Goal: Information Seeking & Learning: Learn about a topic

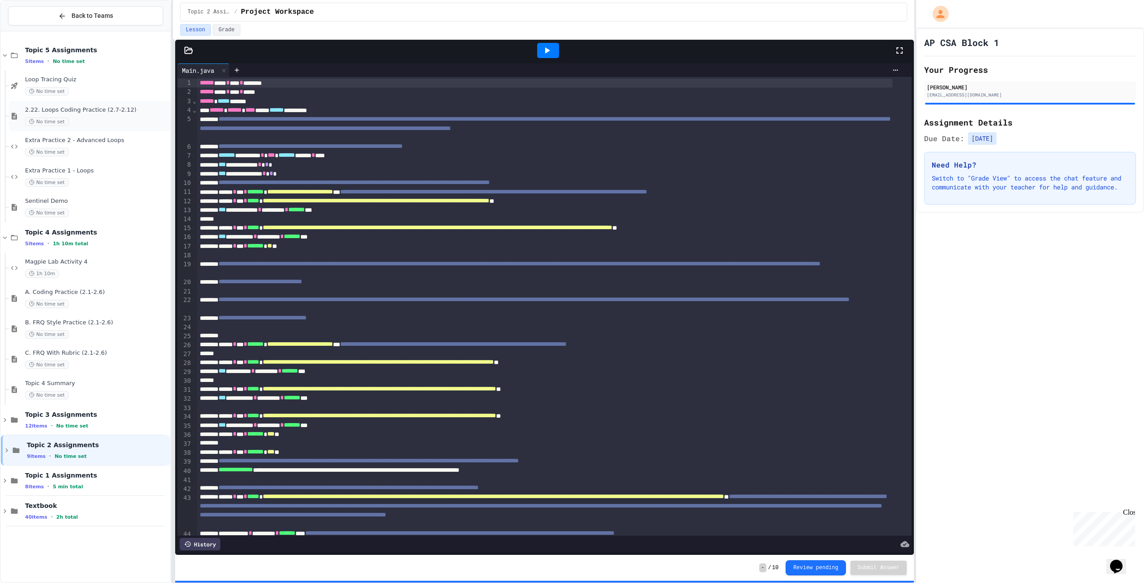
click at [126, 111] on span "2.22. Loops Coding Practice (2.7-2.12)" at bounding box center [96, 110] width 143 height 8
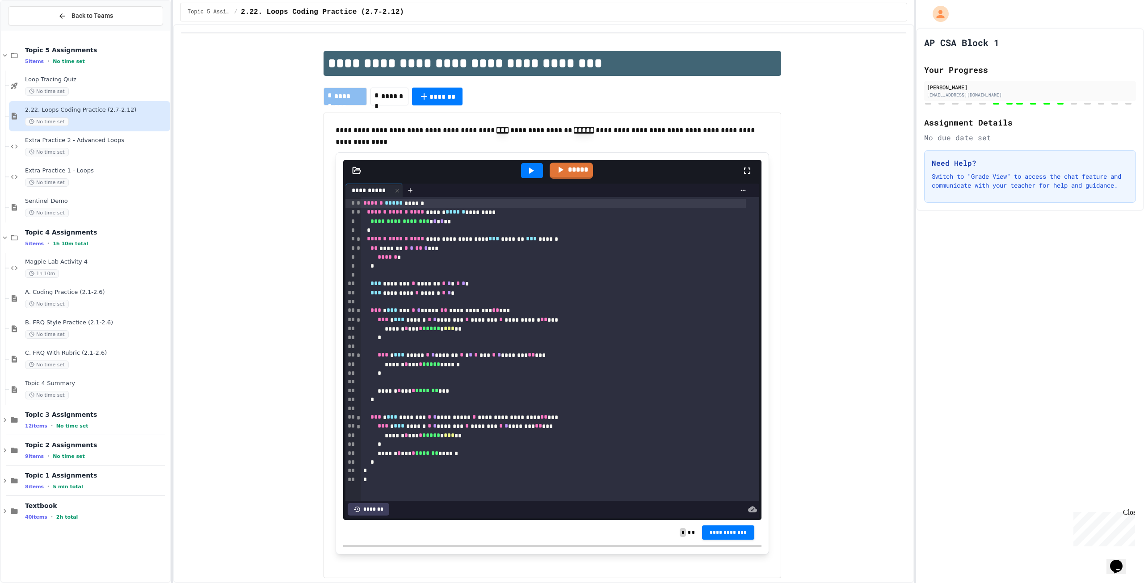
click at [436, 218] on span "*" at bounding box center [435, 221] width 4 height 6
click at [525, 174] on icon at bounding box center [530, 170] width 11 height 11
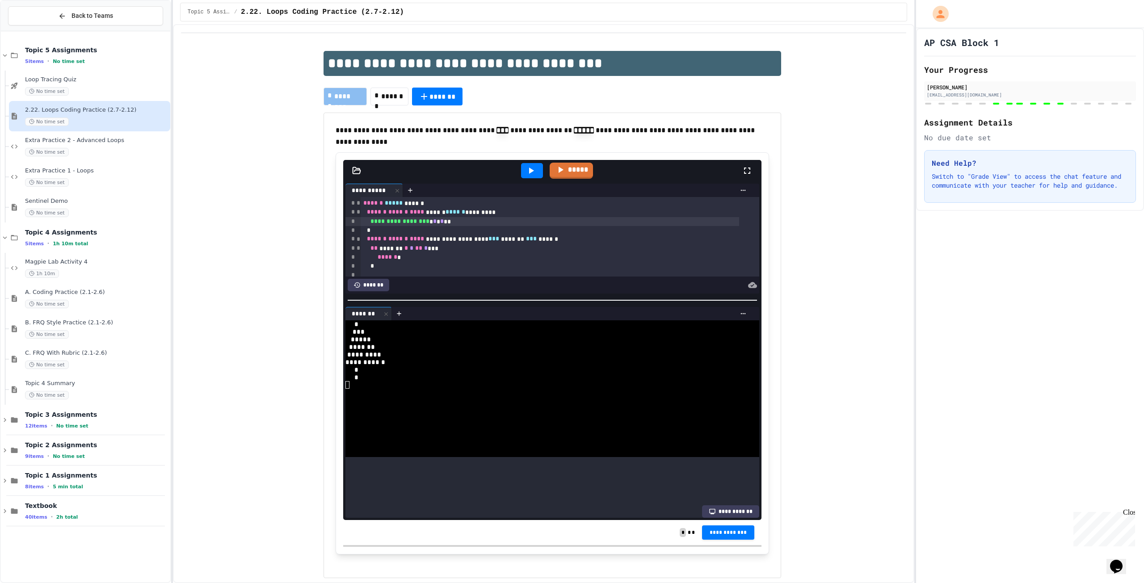
click at [480, 296] on div at bounding box center [552, 300] width 418 height 9
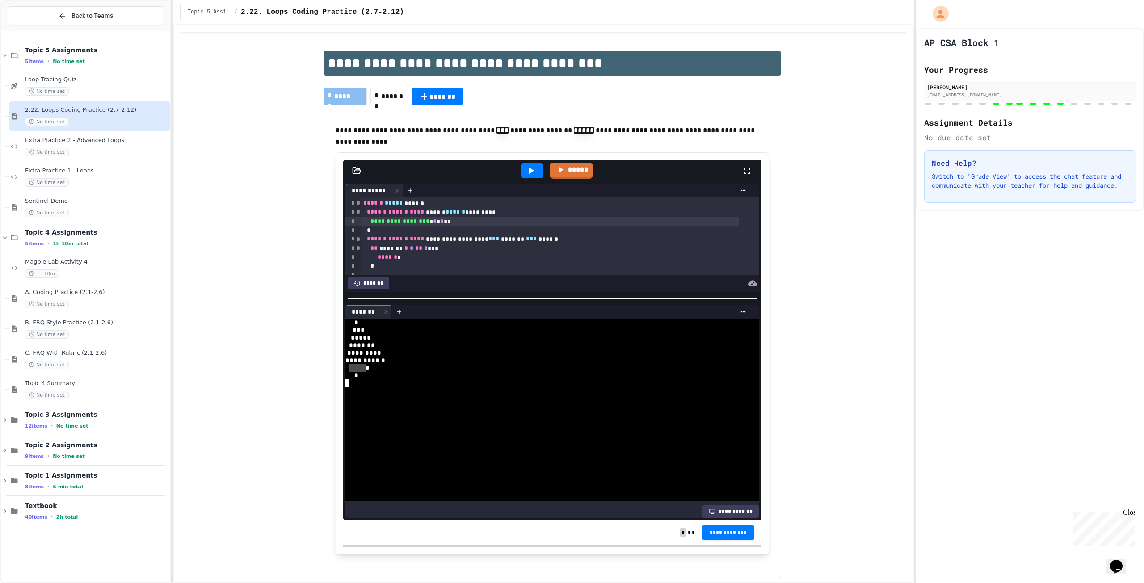
drag, startPoint x: 344, startPoint y: 365, endPoint x: 361, endPoint y: 365, distance: 16.1
drag, startPoint x: 343, startPoint y: 365, endPoint x: 357, endPoint y: 362, distance: 13.8
drag, startPoint x: 368, startPoint y: 365, endPoint x: 385, endPoint y: 367, distance: 17.6
click at [385, 367] on div "*" at bounding box center [544, 368] width 398 height 8
drag, startPoint x: 383, startPoint y: 372, endPoint x: 368, endPoint y: 371, distance: 15.7
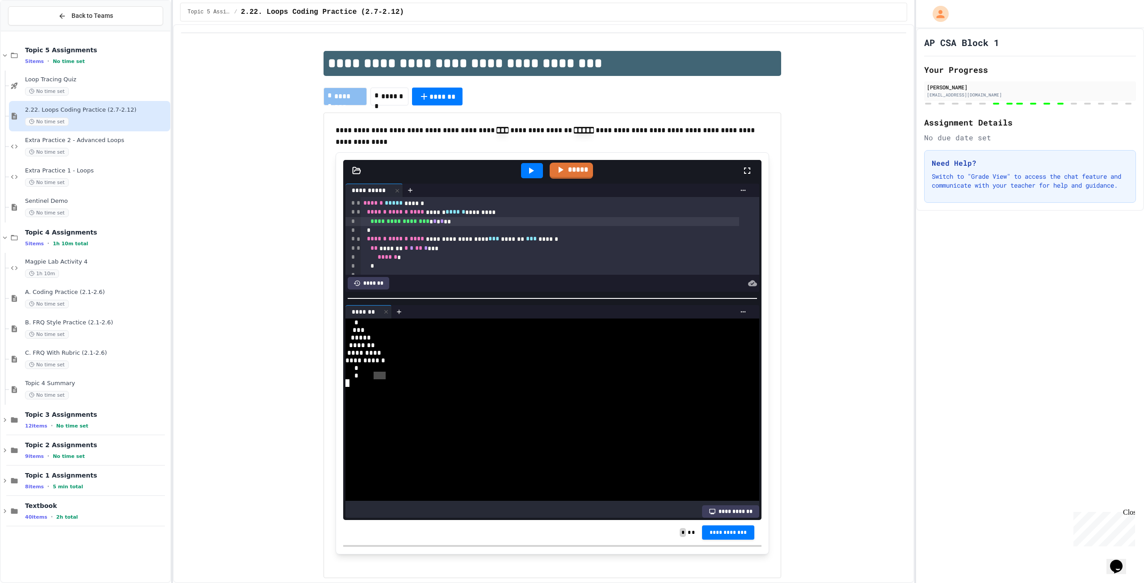
click at [371, 374] on div "*" at bounding box center [544, 376] width 398 height 8
drag, startPoint x: 363, startPoint y: 370, endPoint x: 321, endPoint y: 380, distance: 42.7
click at [432, 331] on div "***" at bounding box center [544, 330] width 398 height 8
